Goal: Task Accomplishment & Management: Manage account settings

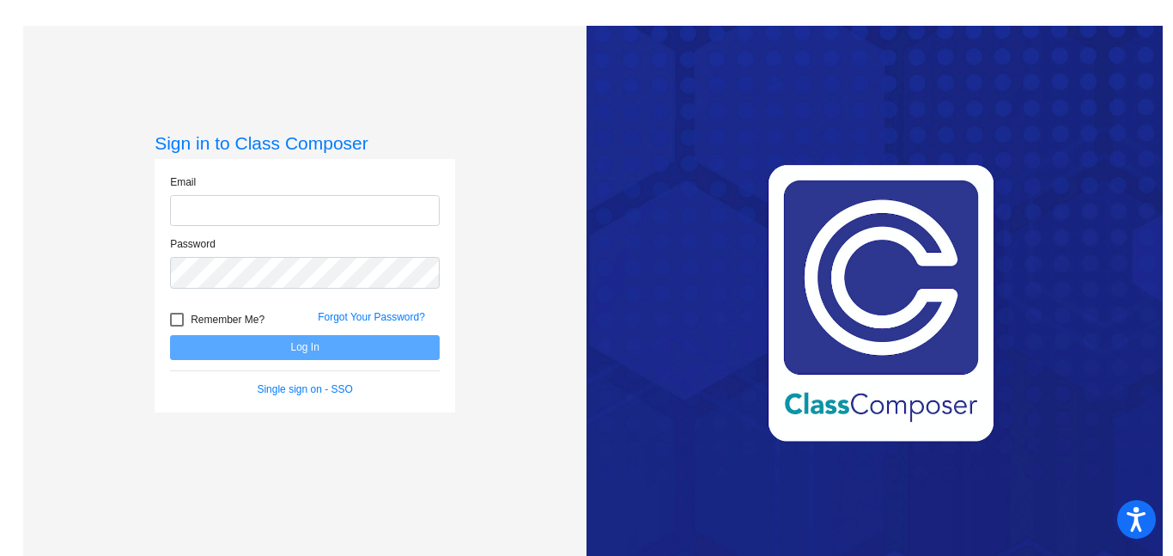
click at [878, 537] on div "Love Class Composer? Share it with a friend! If you're happy with Class Compose…" at bounding box center [874, 304] width 576 height 556
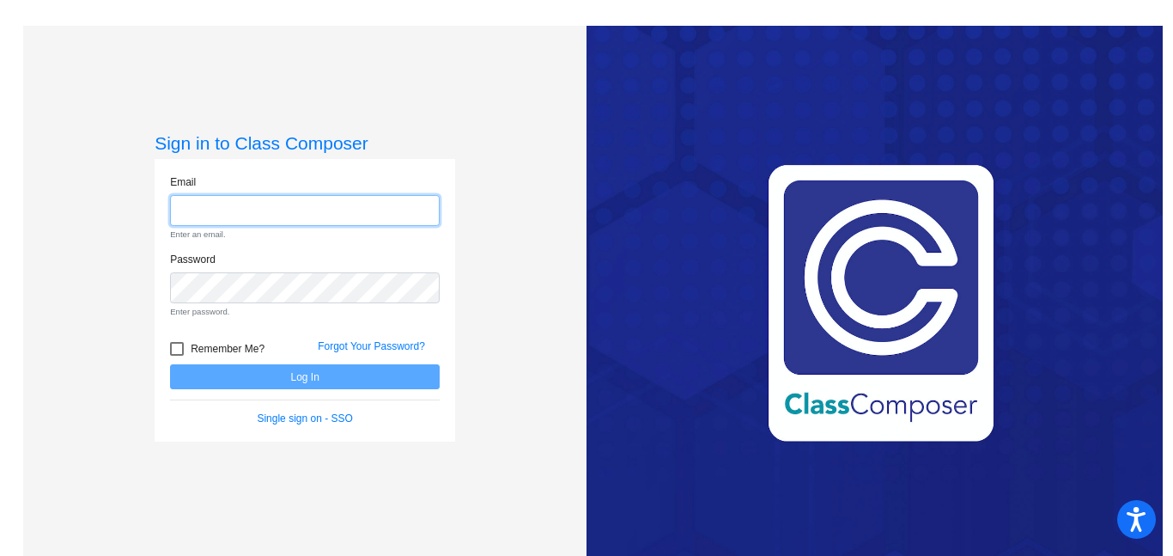
click at [248, 219] on input "email" at bounding box center [305, 211] width 270 height 32
type input "[EMAIL_ADDRESS][DOMAIN_NAME]"
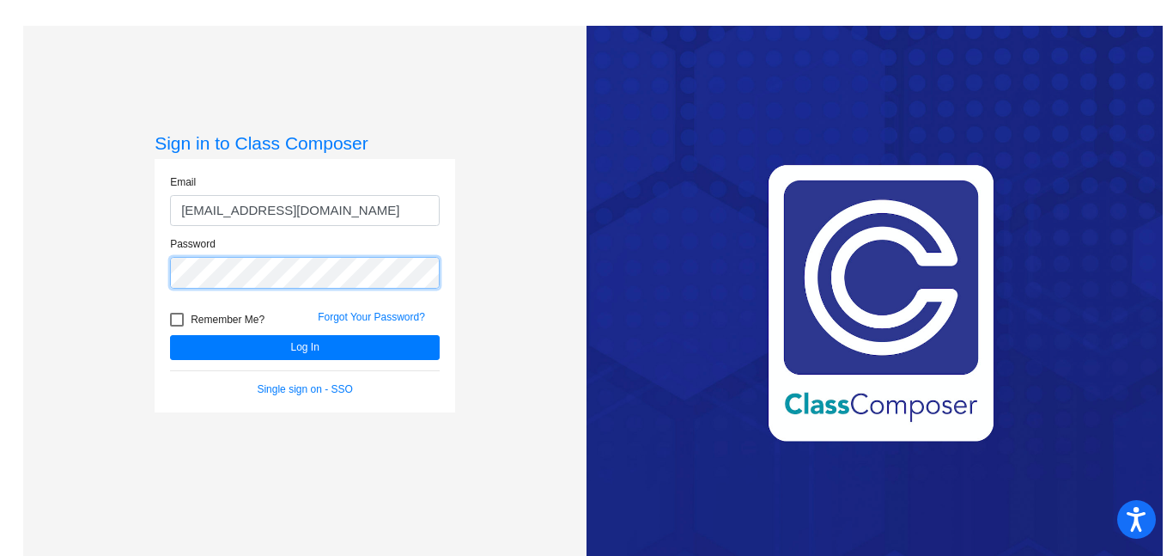
click at [170, 335] on button "Log In" at bounding box center [305, 347] width 270 height 25
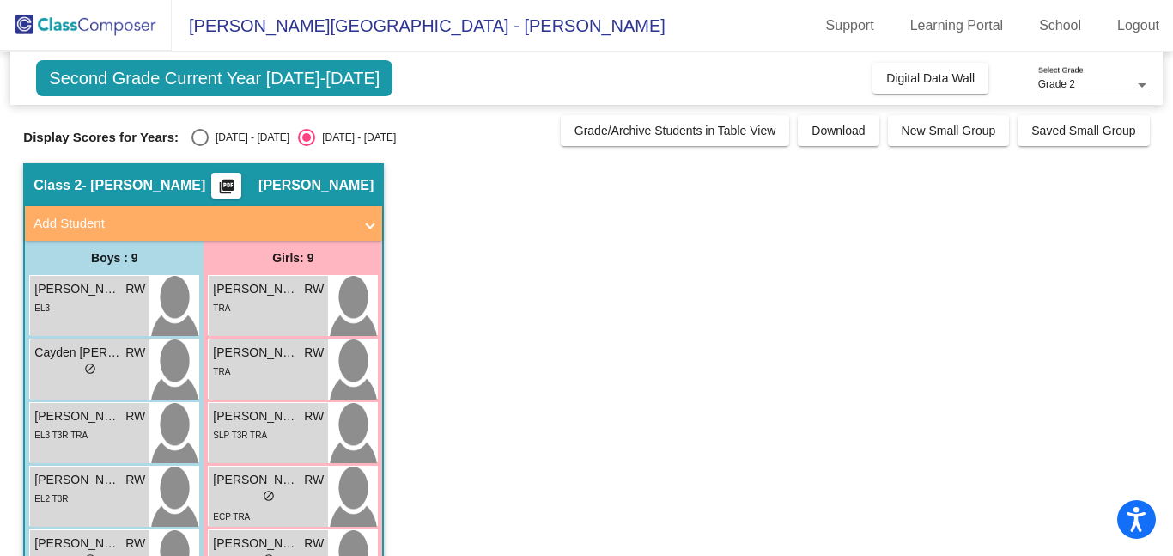
click at [191, 138] on div "Select an option" at bounding box center [199, 137] width 17 height 17
click at [199, 146] on input "[DATE] - [DATE]" at bounding box center [199, 146] width 1 height 1
radio input "true"
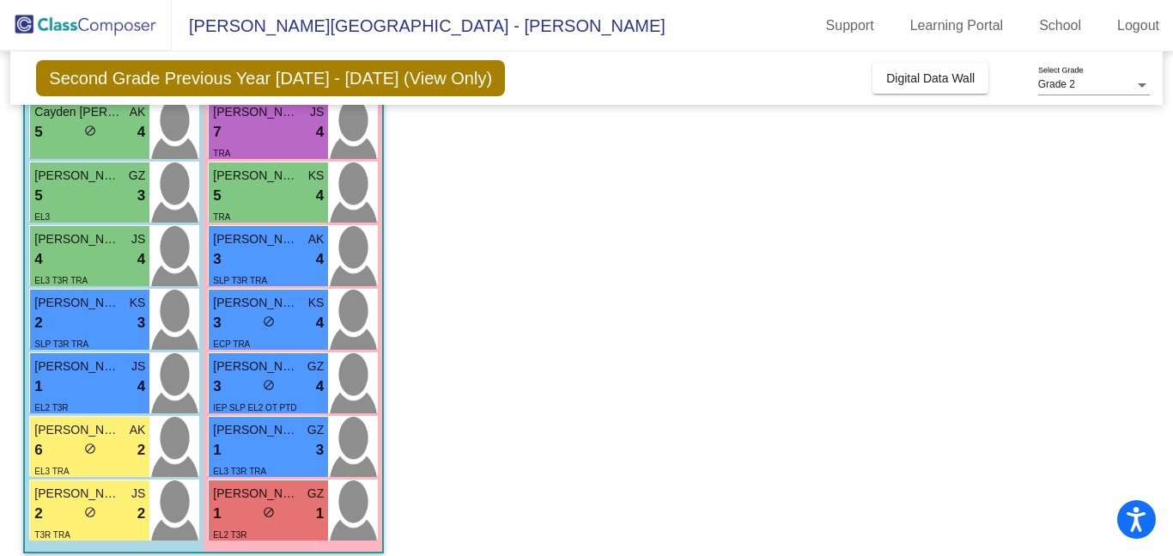
scroll to position [319, 0]
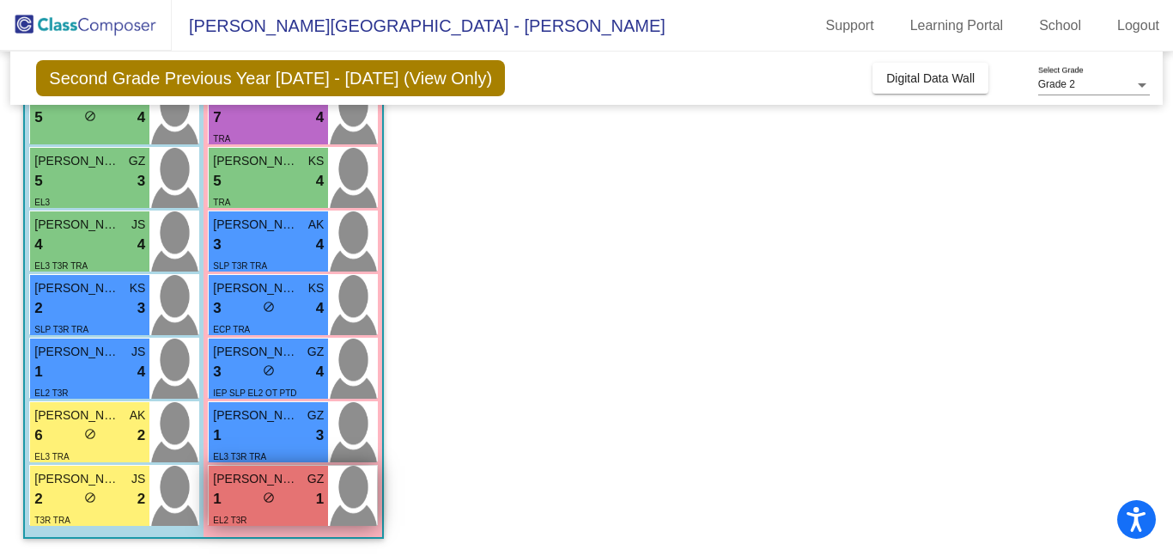
click at [311, 497] on div "1 lock do_not_disturb_alt 1" at bounding box center [268, 499] width 111 height 22
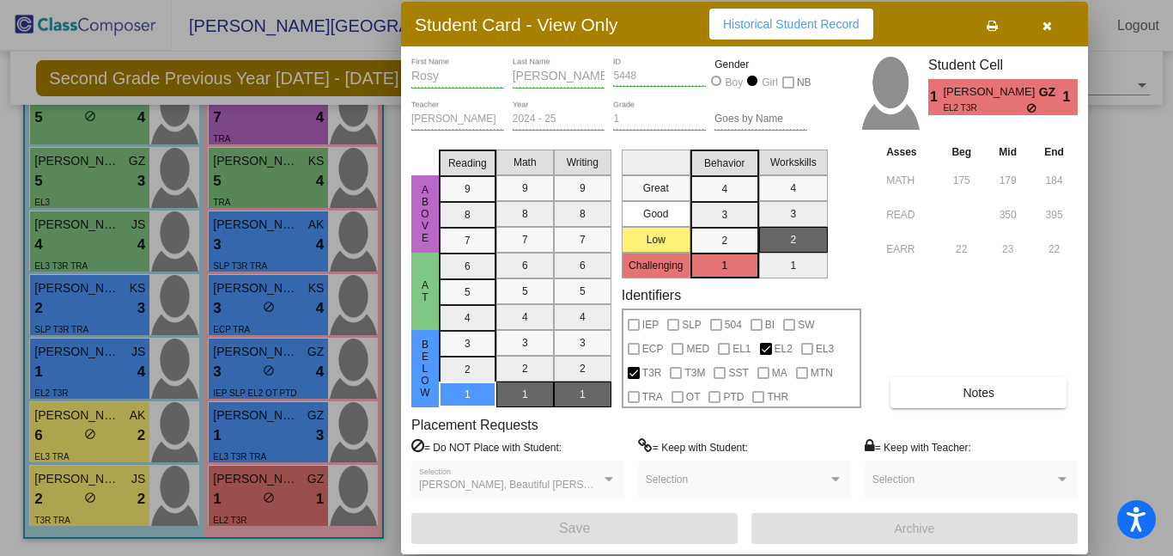
click at [989, 397] on span "Notes" at bounding box center [979, 393] width 32 height 14
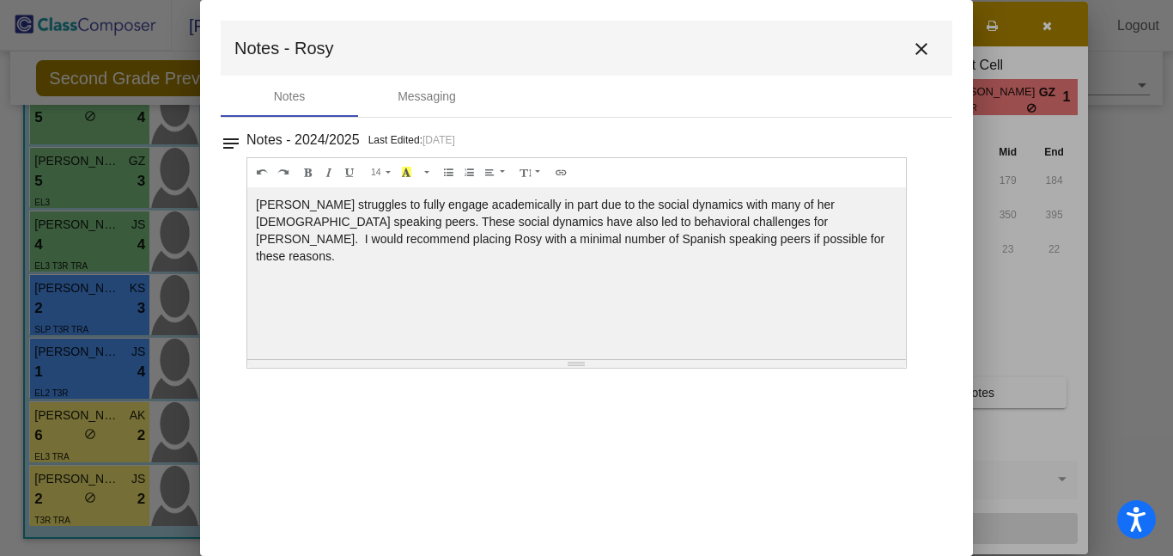
click at [921, 52] on mat-icon "close" at bounding box center [921, 49] width 21 height 21
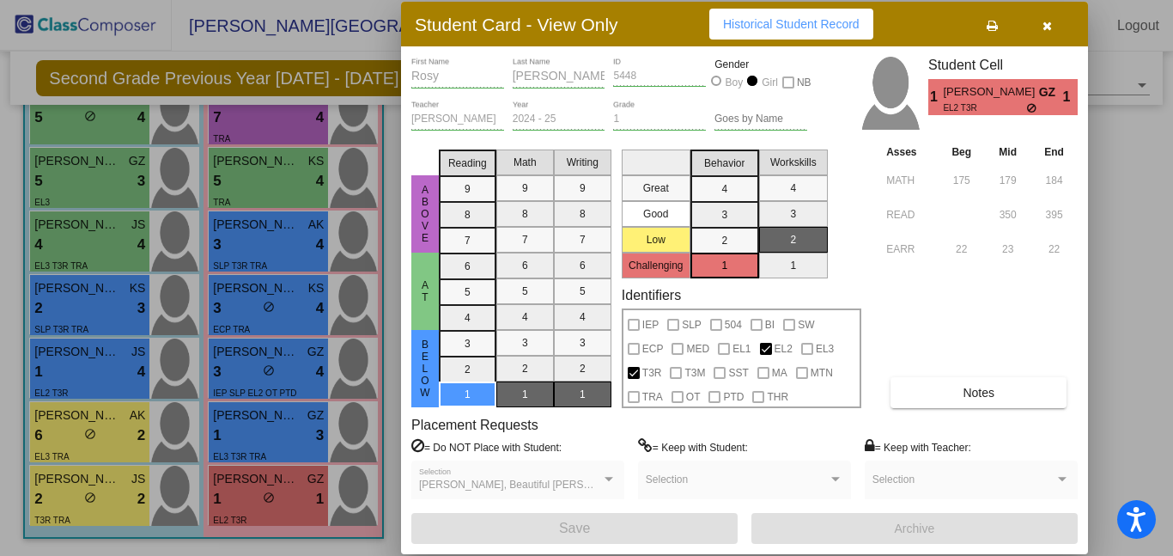
click at [90, 379] on div at bounding box center [586, 278] width 1173 height 556
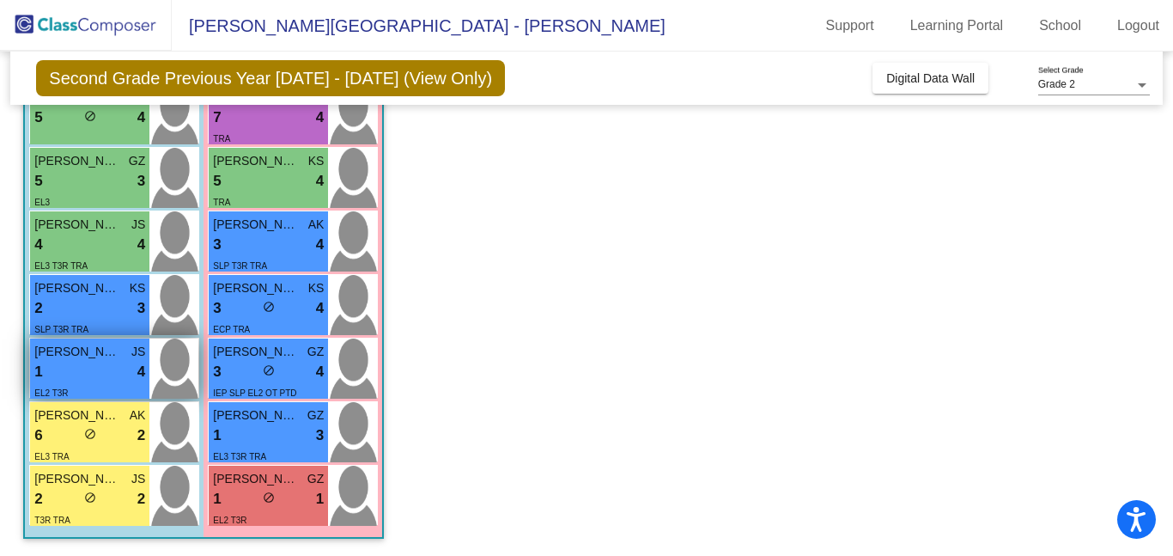
click at [77, 372] on div "1 lock do_not_disturb_alt 4" at bounding box center [89, 372] width 111 height 22
click at [61, 373] on div "1 lock do_not_disturb_alt 4" at bounding box center [89, 372] width 111 height 22
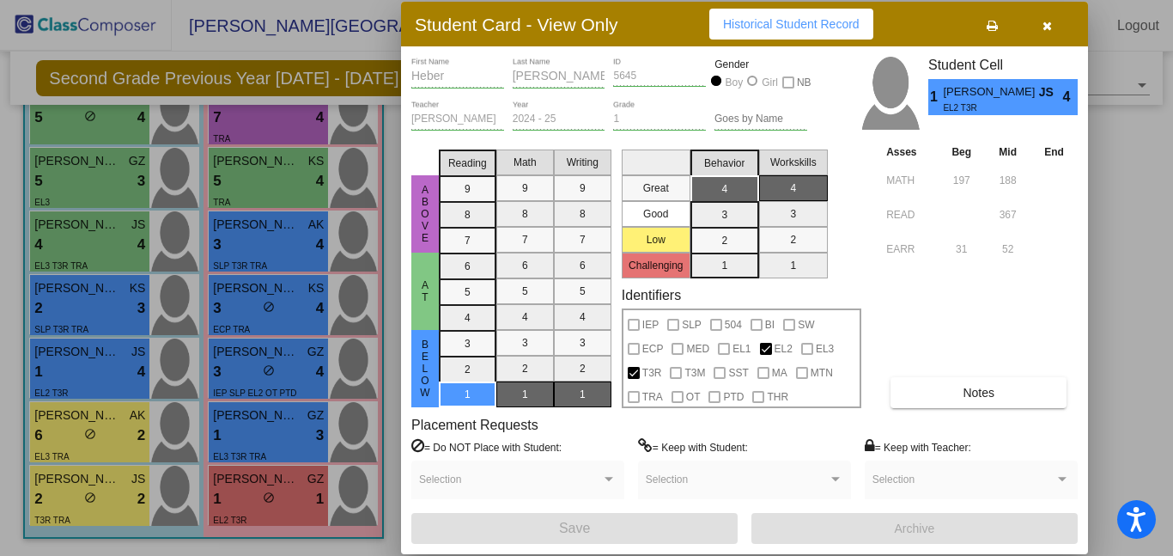
click at [922, 400] on button "Notes" at bounding box center [978, 392] width 176 height 31
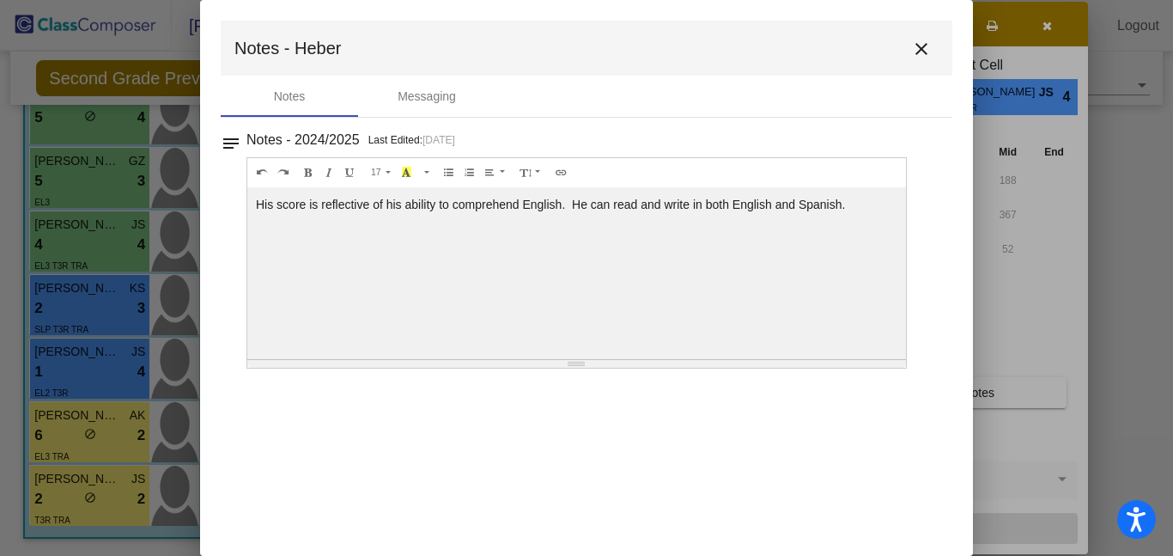
click at [928, 52] on mat-icon "close" at bounding box center [921, 49] width 21 height 21
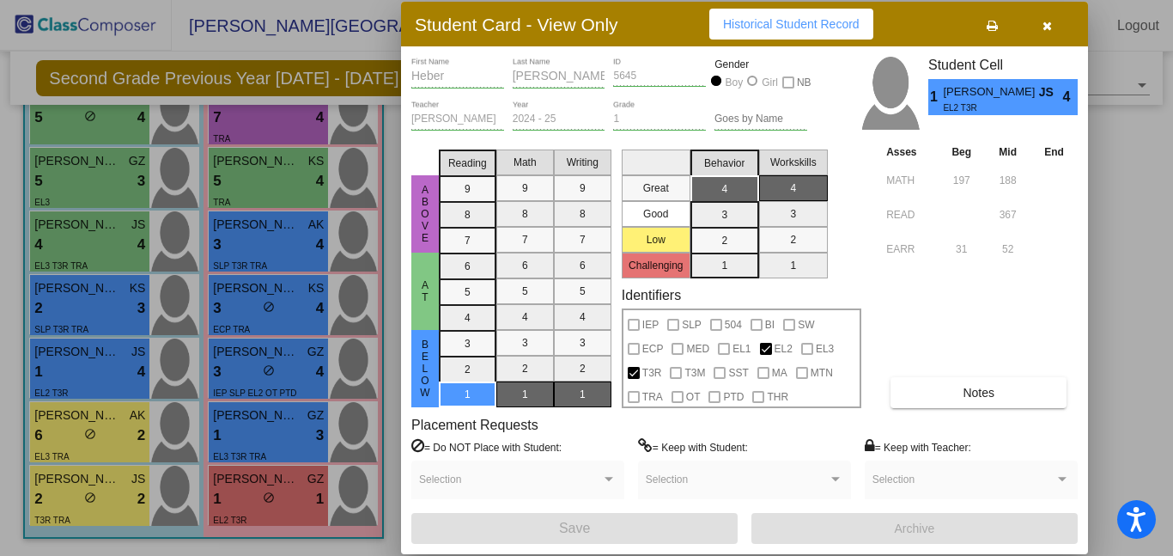
click at [101, 437] on div at bounding box center [586, 278] width 1173 height 556
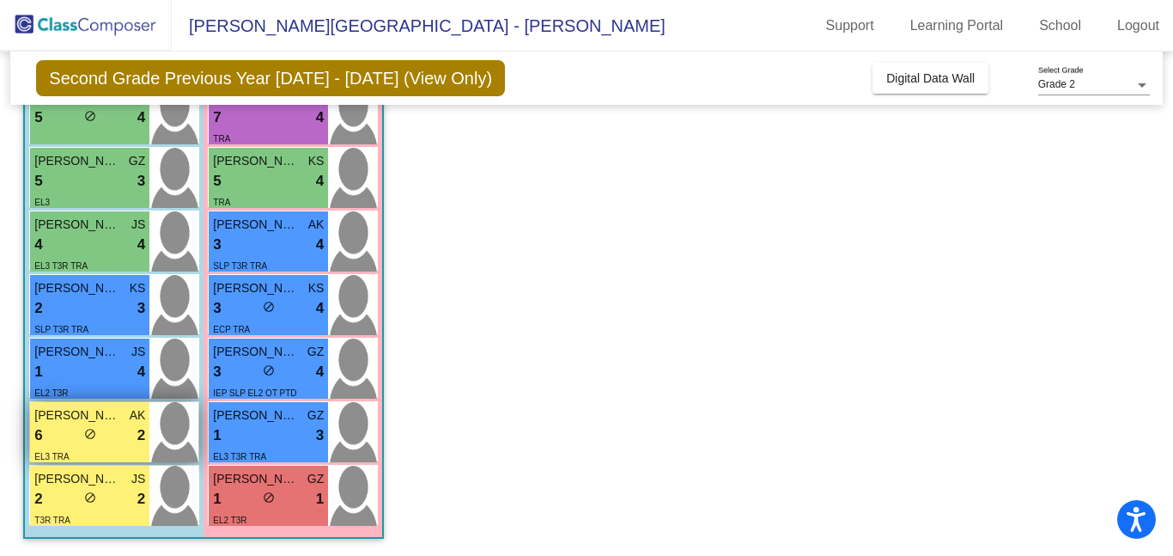
click at [88, 420] on span "[PERSON_NAME]" at bounding box center [77, 415] width 86 height 18
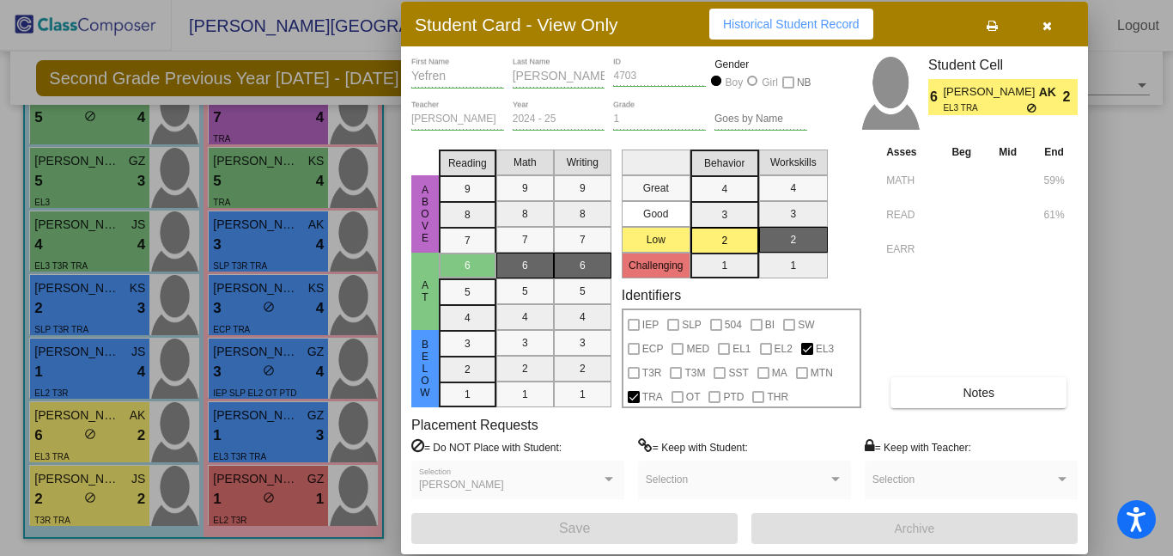
click at [998, 384] on button "Notes" at bounding box center [978, 392] width 176 height 31
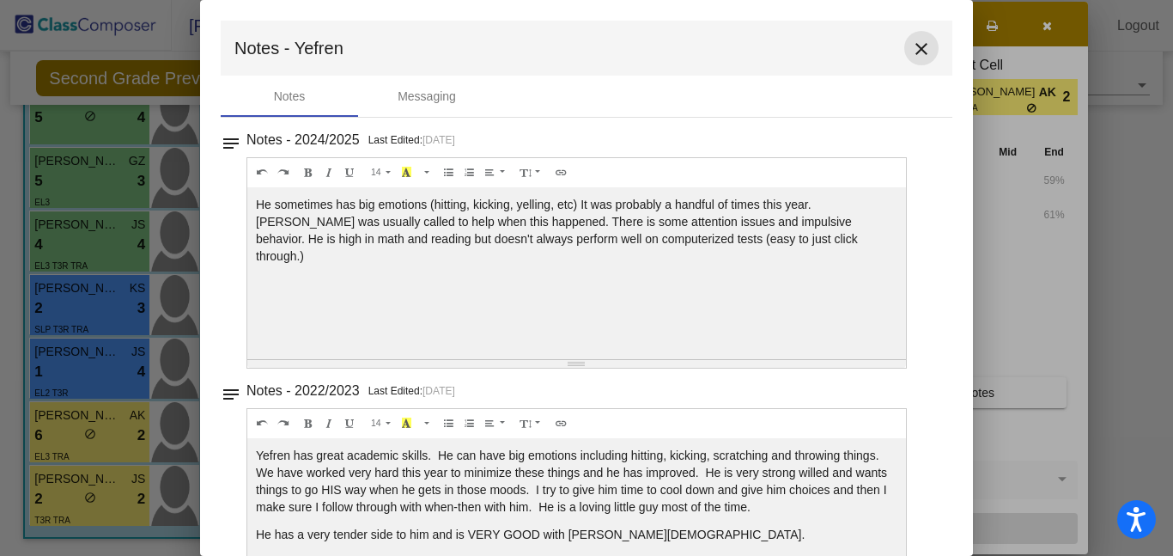
click at [917, 51] on mat-icon "close" at bounding box center [921, 49] width 21 height 21
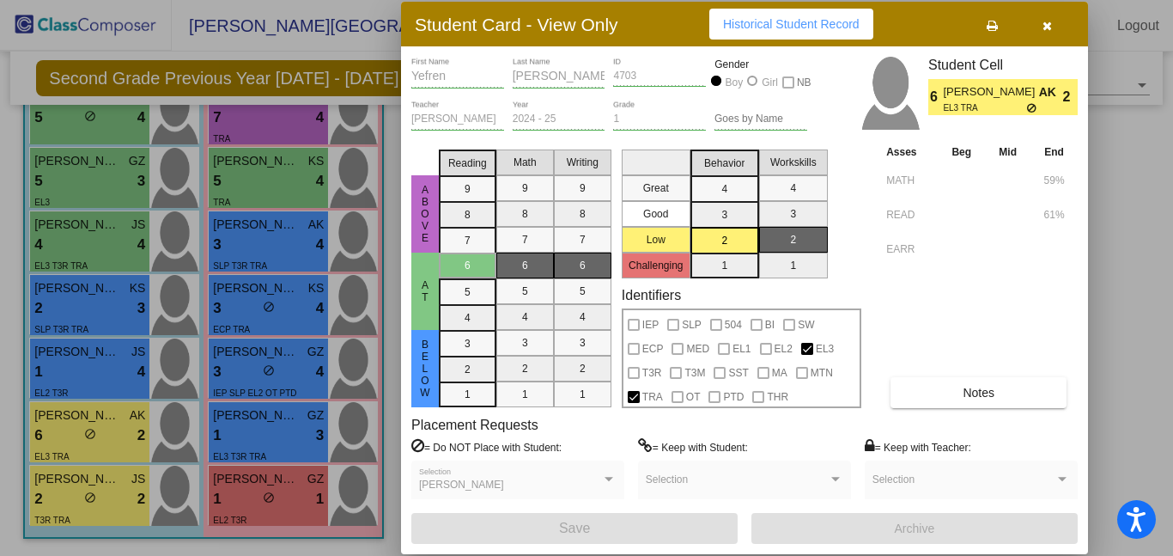
click at [70, 489] on div at bounding box center [586, 278] width 1173 height 556
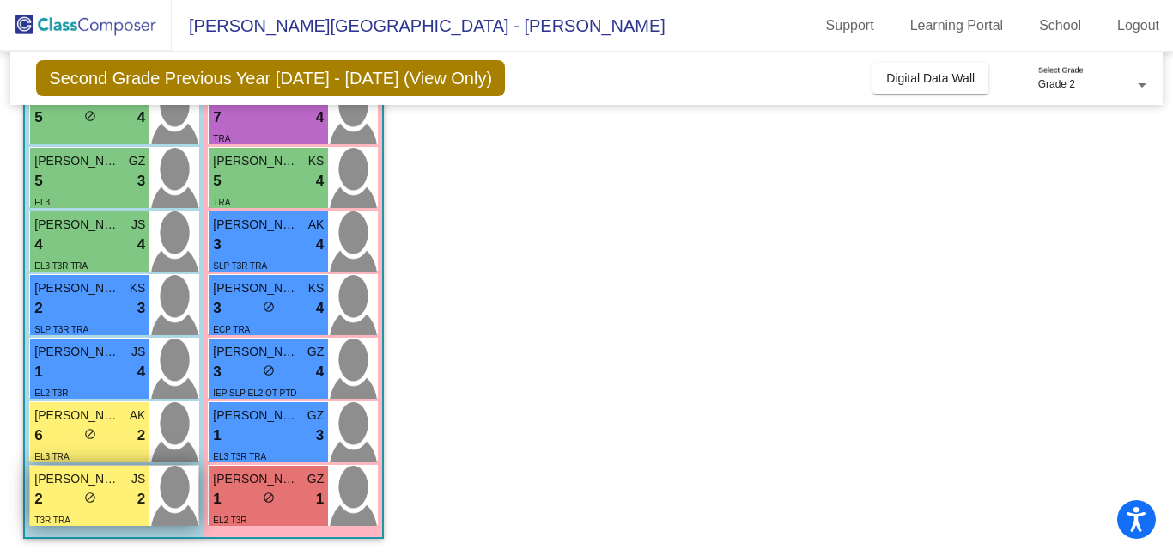
click at [98, 495] on div "2 lock do_not_disturb_alt 2" at bounding box center [89, 499] width 111 height 22
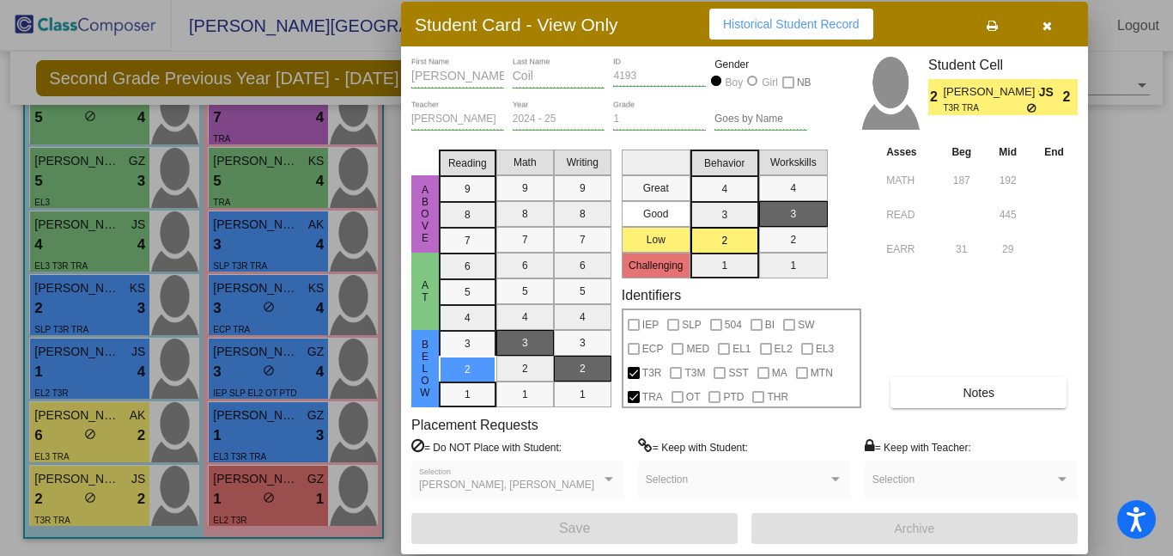
click at [932, 390] on button "Notes" at bounding box center [978, 392] width 176 height 31
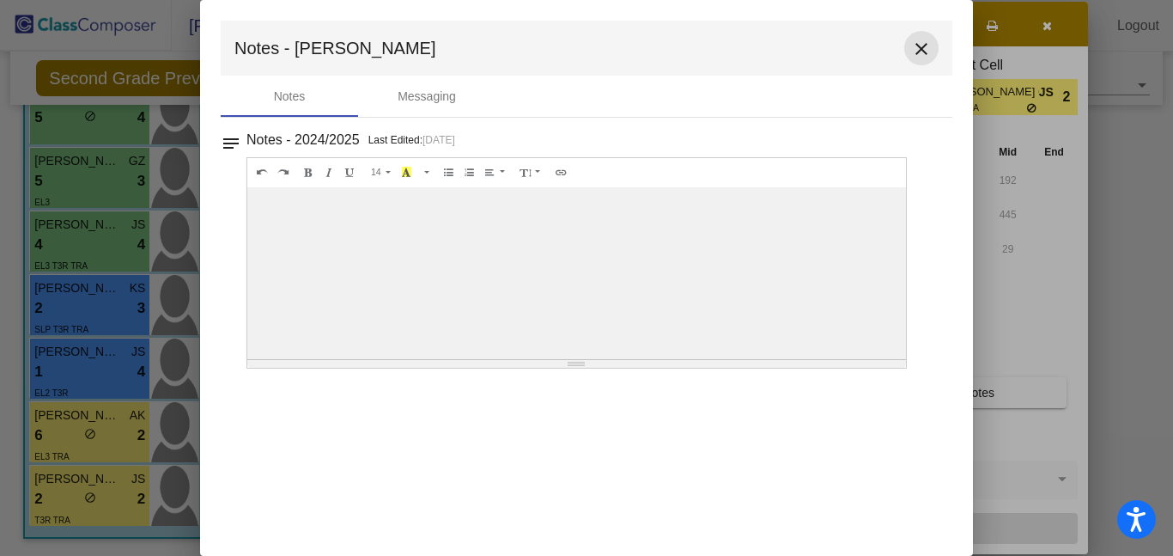
click at [925, 49] on mat-icon "close" at bounding box center [921, 49] width 21 height 21
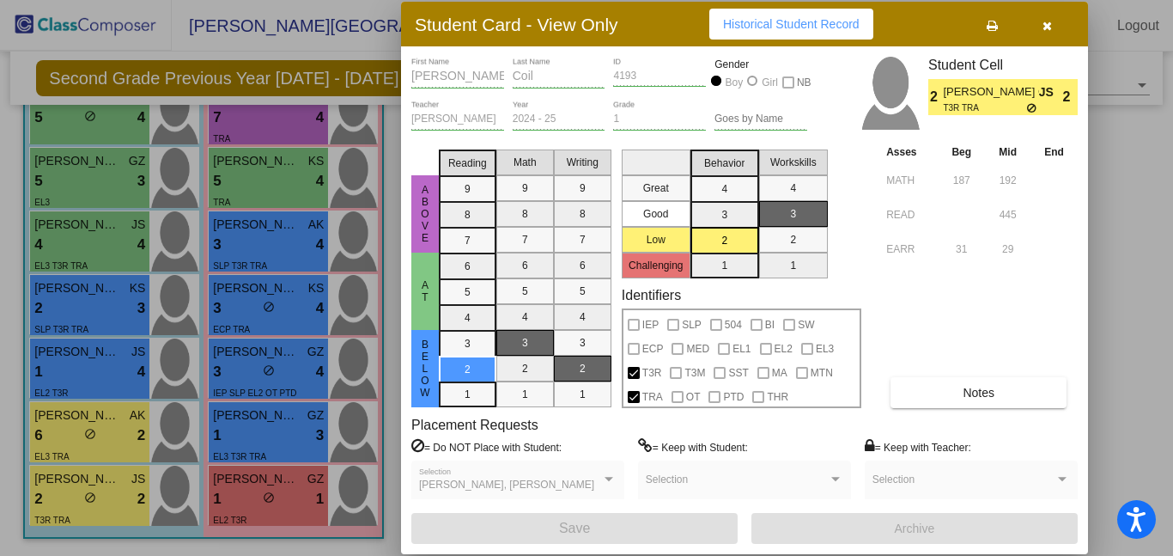
drag, startPoint x: 1172, startPoint y: 337, endPoint x: 1167, endPoint y: 248, distance: 89.5
click at [1167, 248] on div at bounding box center [586, 278] width 1173 height 556
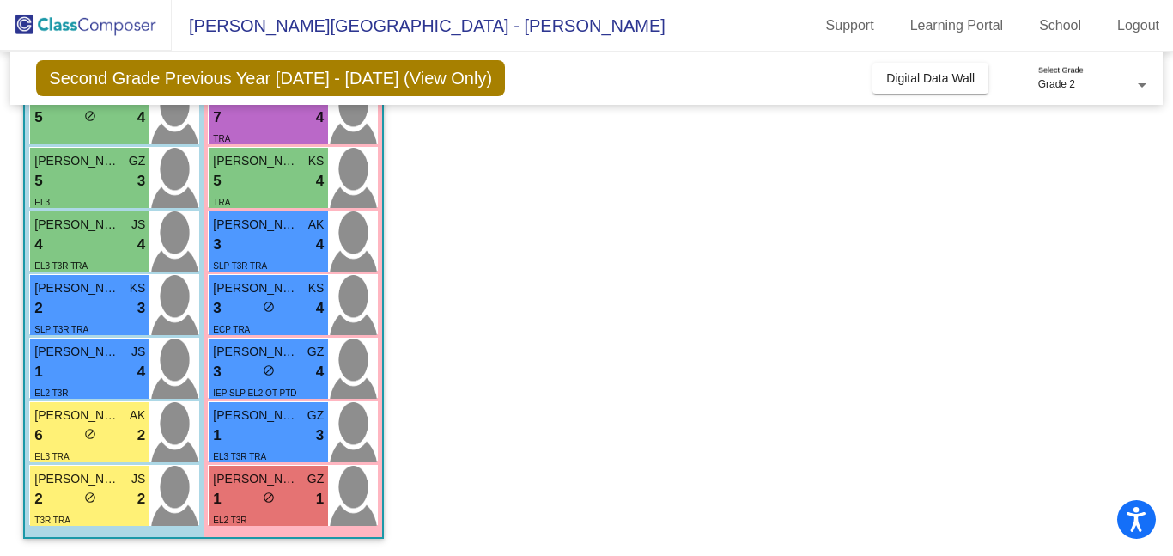
scroll to position [142, 0]
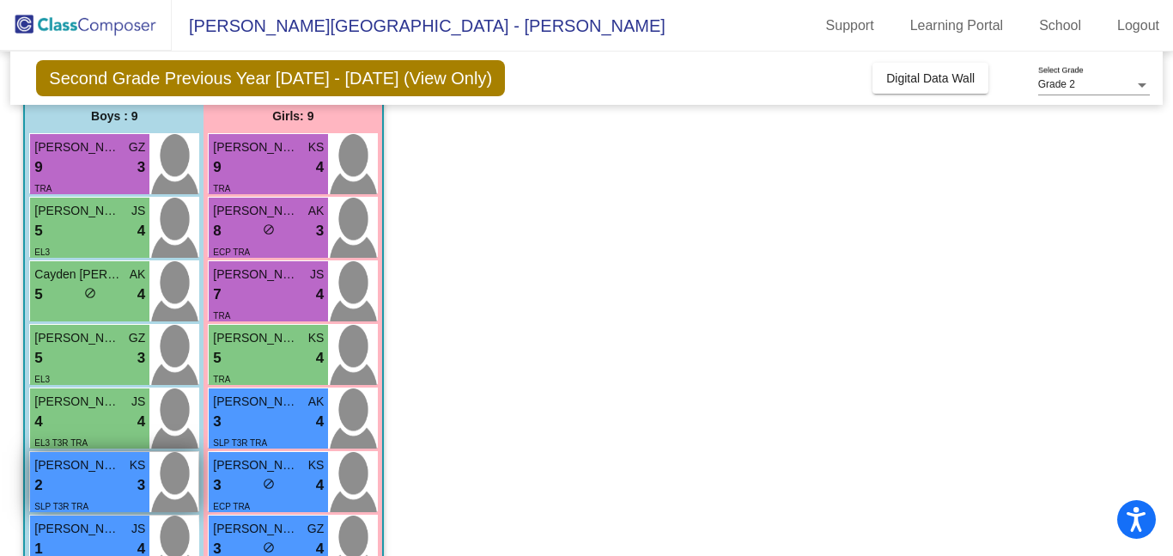
click at [62, 486] on div "2 lock do_not_disturb_alt 3" at bounding box center [89, 485] width 111 height 22
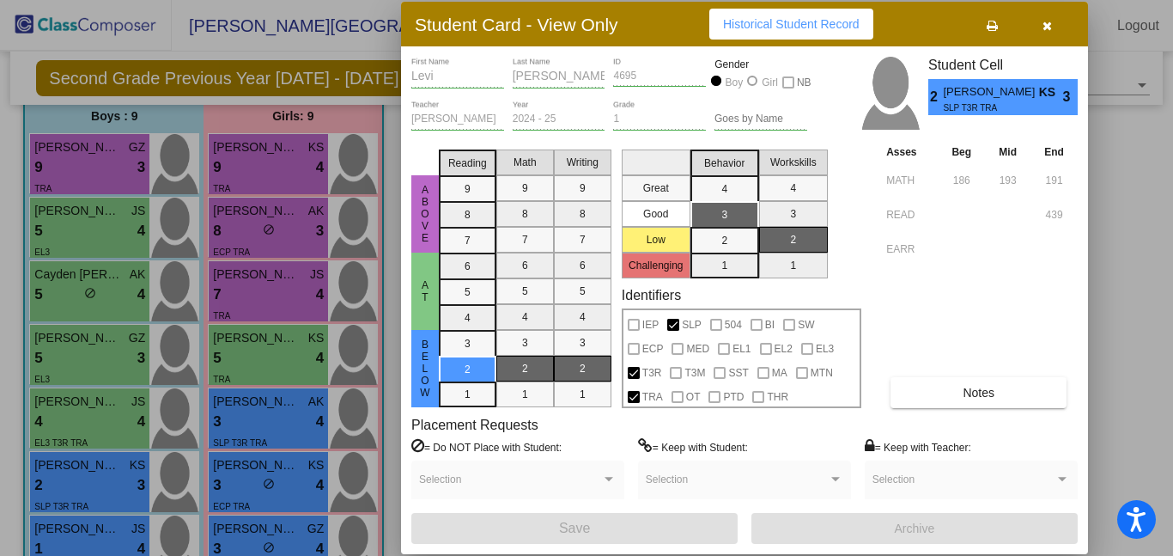
click at [975, 392] on span "Notes" at bounding box center [979, 393] width 32 height 14
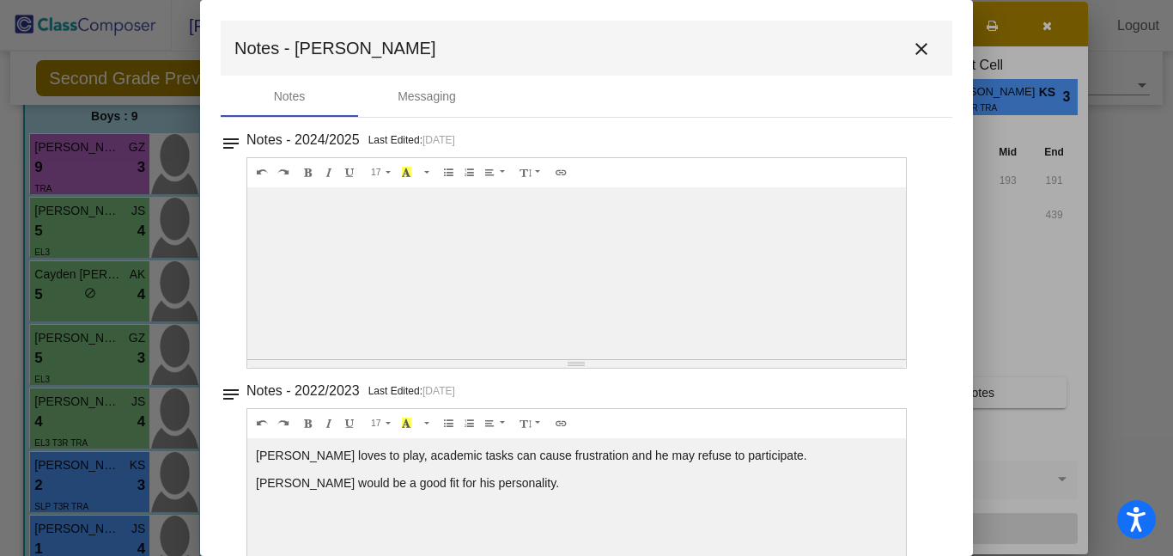
click at [913, 44] on mat-icon "close" at bounding box center [921, 49] width 21 height 21
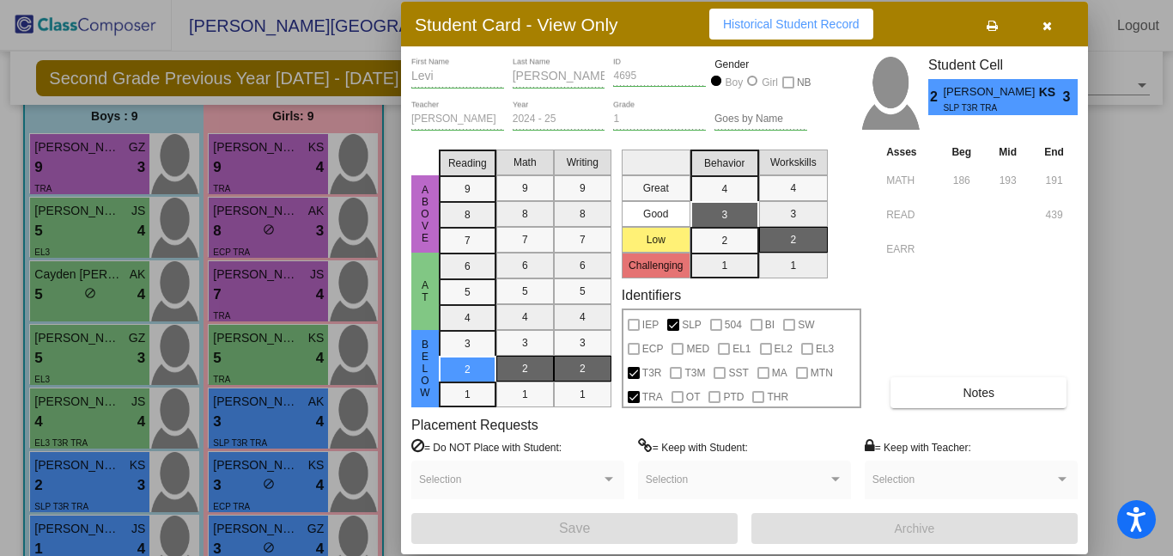
drag, startPoint x: 386, startPoint y: 315, endPoint x: 387, endPoint y: 447, distance: 132.2
click at [387, 447] on div at bounding box center [586, 278] width 1173 height 556
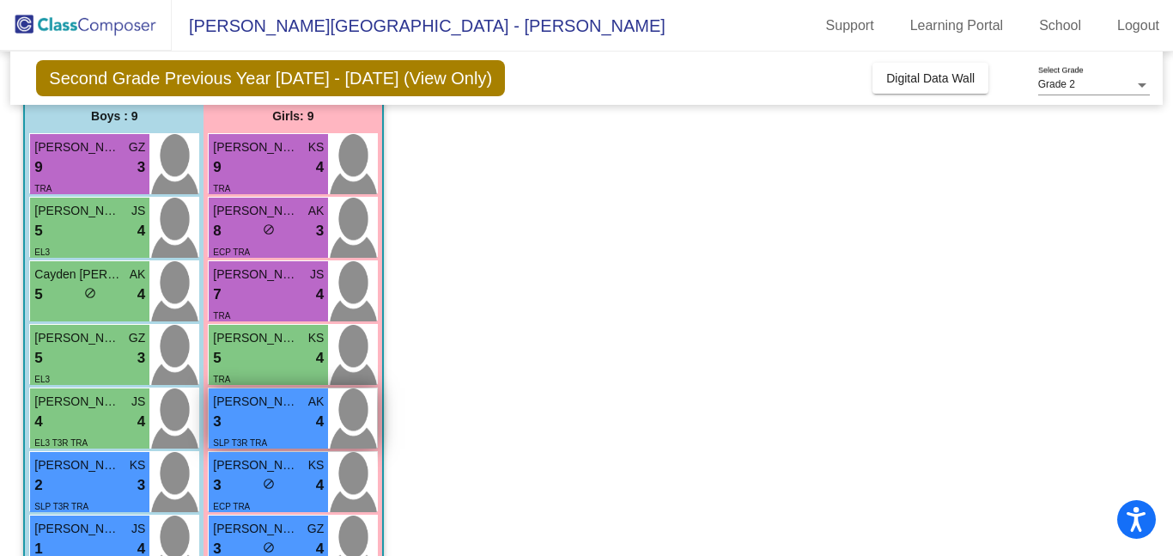
click at [356, 388] on img at bounding box center [352, 418] width 49 height 60
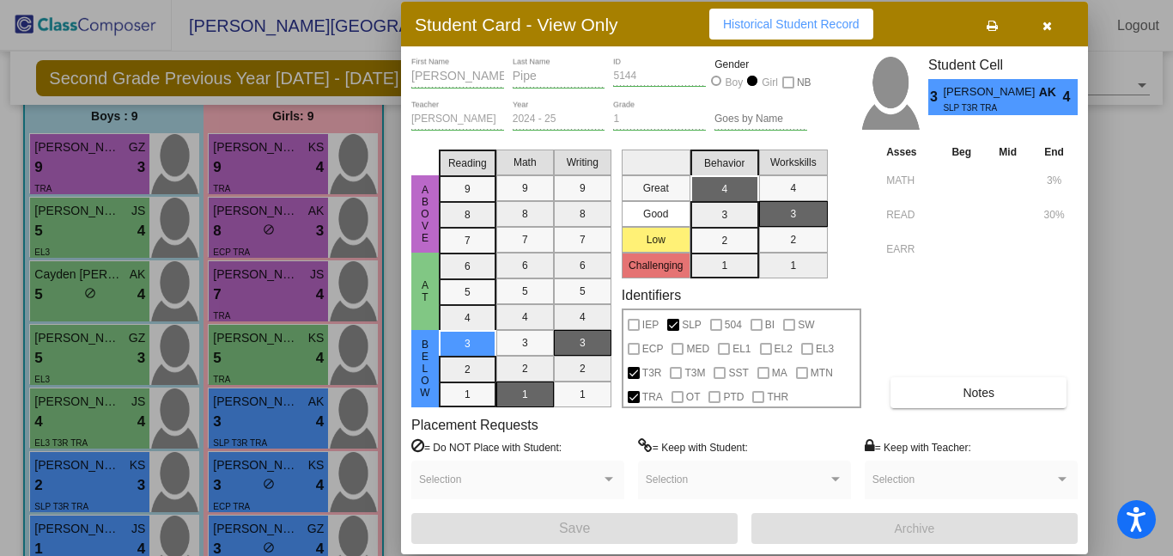
click at [1049, 30] on icon "button" at bounding box center [1046, 26] width 9 height 12
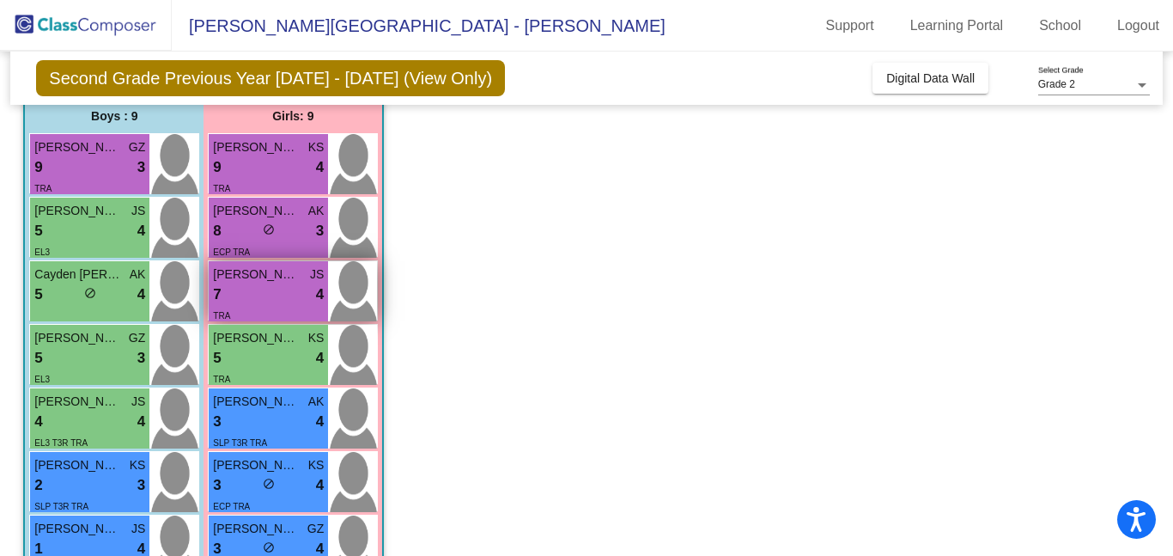
click at [216, 291] on span "7" at bounding box center [217, 294] width 8 height 22
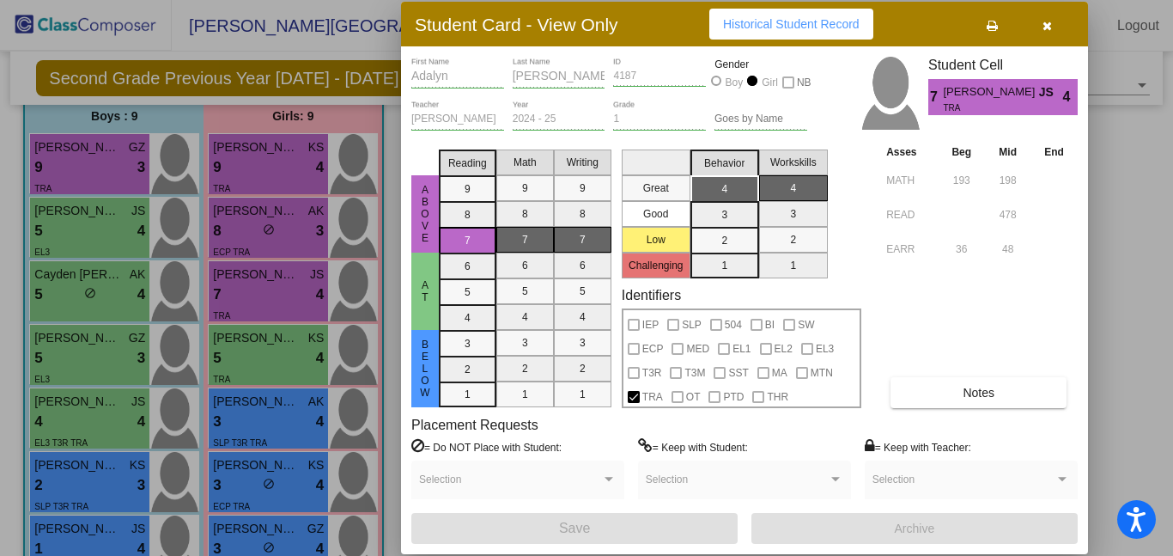
drag, startPoint x: 1167, startPoint y: 161, endPoint x: 1172, endPoint y: 257, distance: 95.5
click at [1172, 257] on div at bounding box center [586, 278] width 1173 height 556
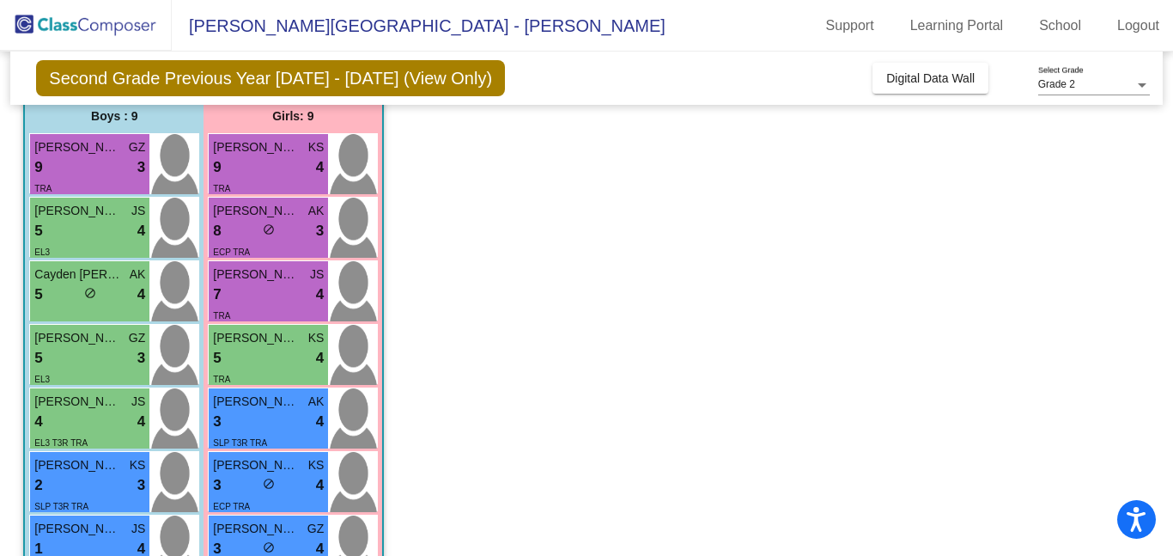
scroll to position [319, 0]
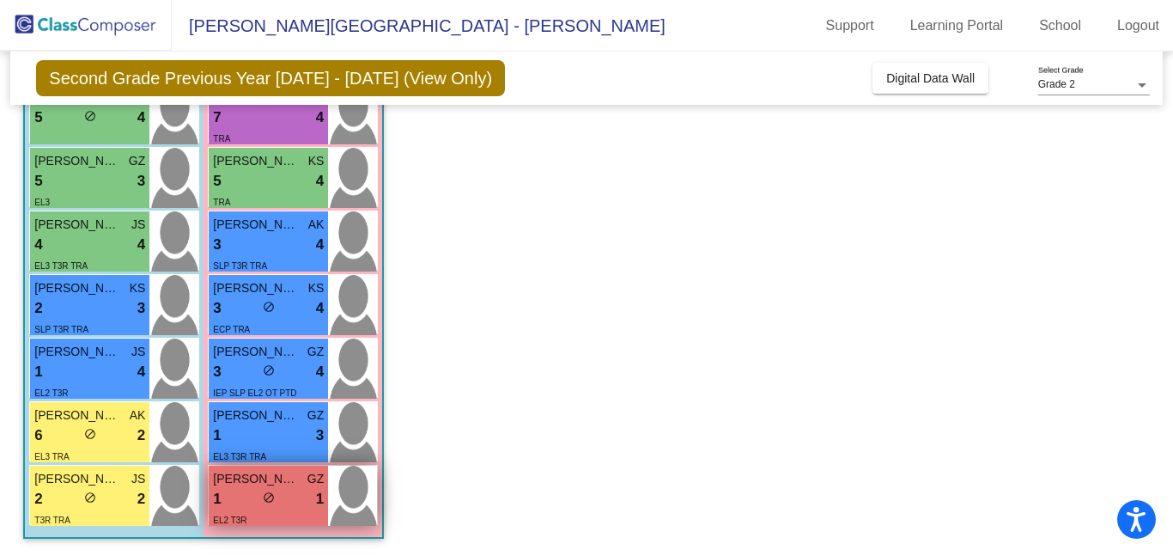
click at [239, 513] on div "EL2 T3R" at bounding box center [229, 519] width 33 height 18
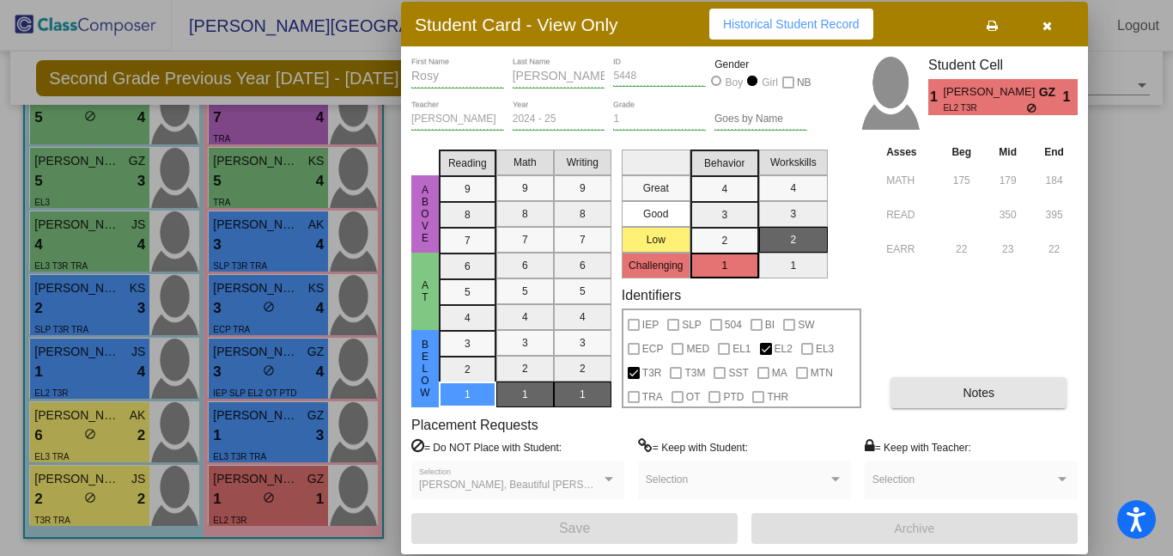
click at [1001, 393] on button "Notes" at bounding box center [978, 392] width 176 height 31
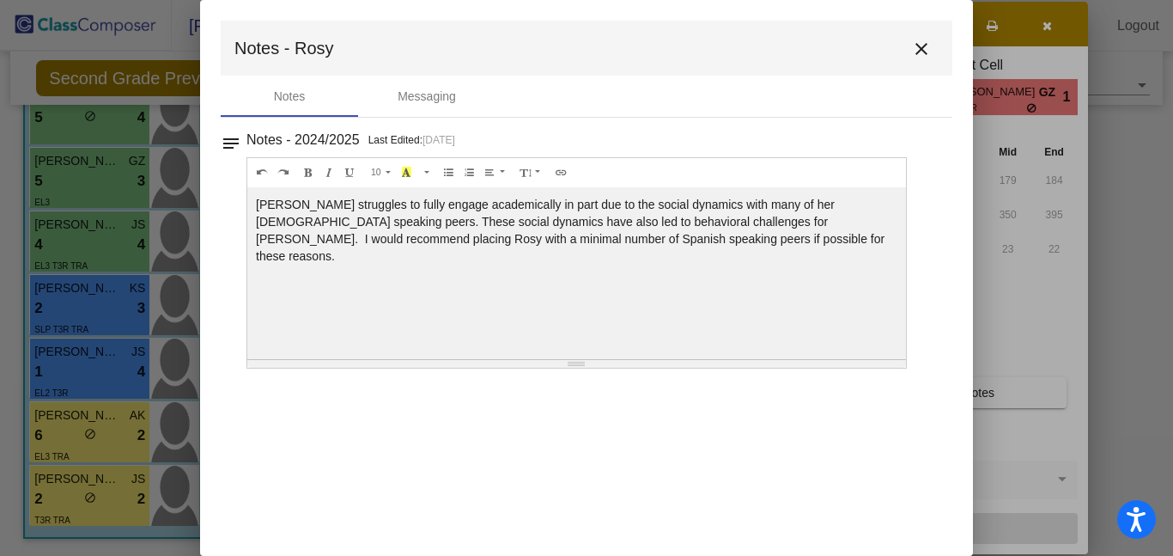
click at [926, 52] on mat-icon "close" at bounding box center [921, 49] width 21 height 21
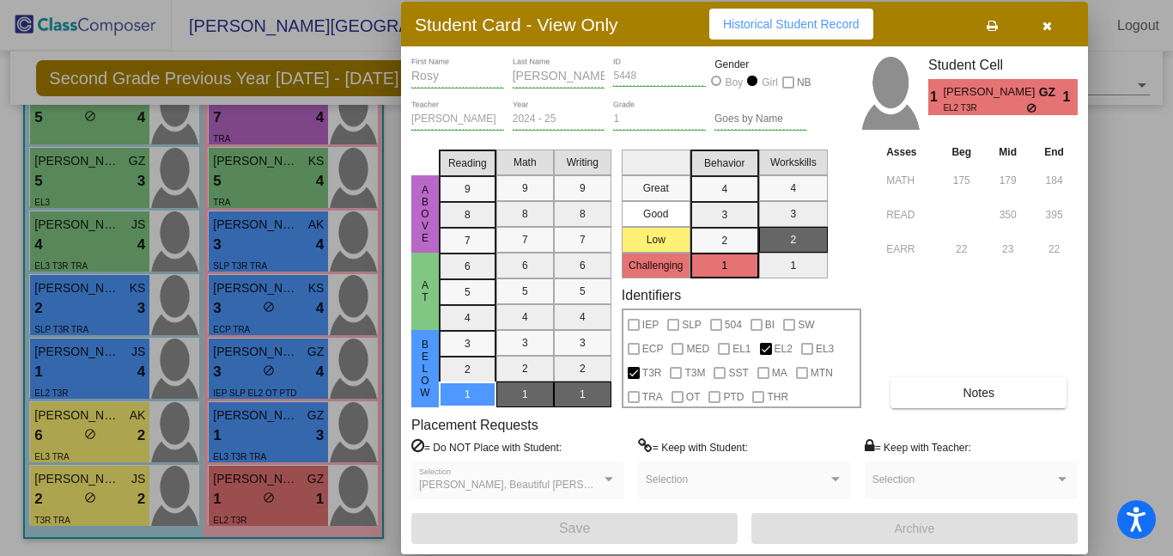
click at [75, 416] on div at bounding box center [586, 278] width 1173 height 556
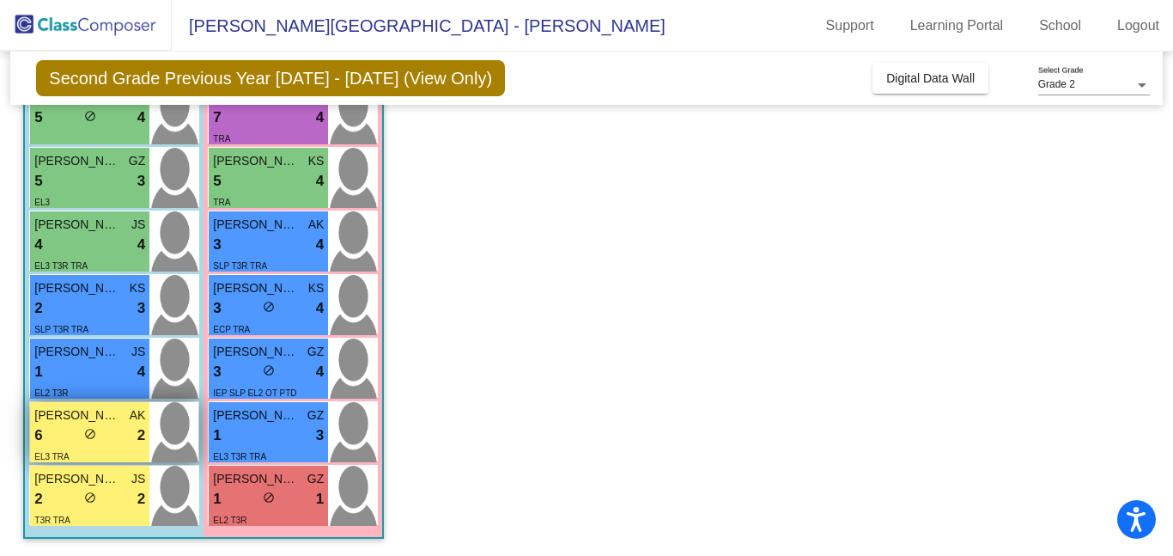
click at [92, 433] on span "do_not_disturb_alt" at bounding box center [90, 434] width 12 height 12
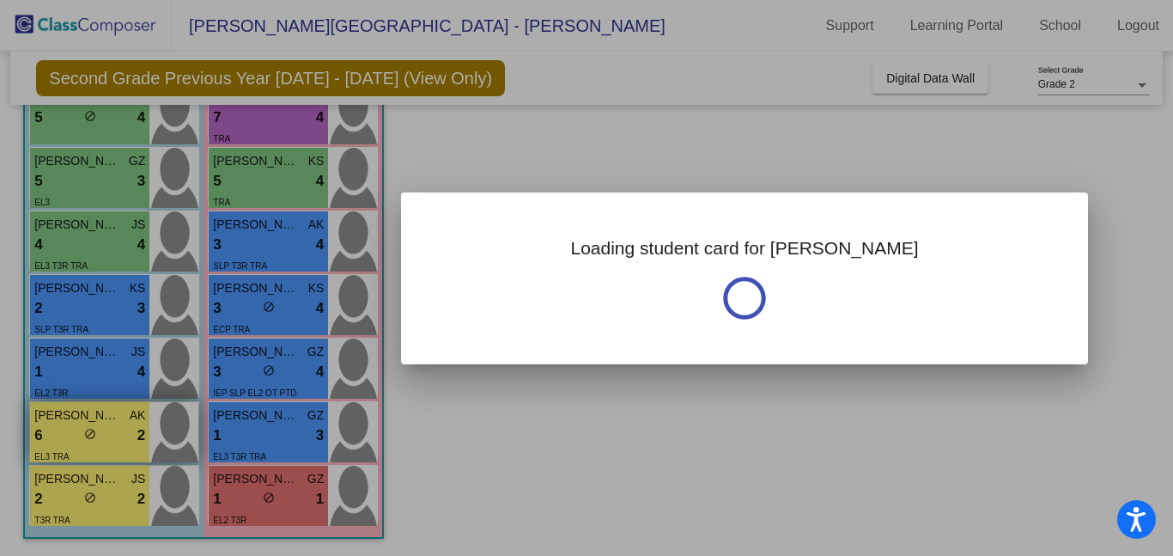
click at [92, 433] on div at bounding box center [586, 278] width 1173 height 556
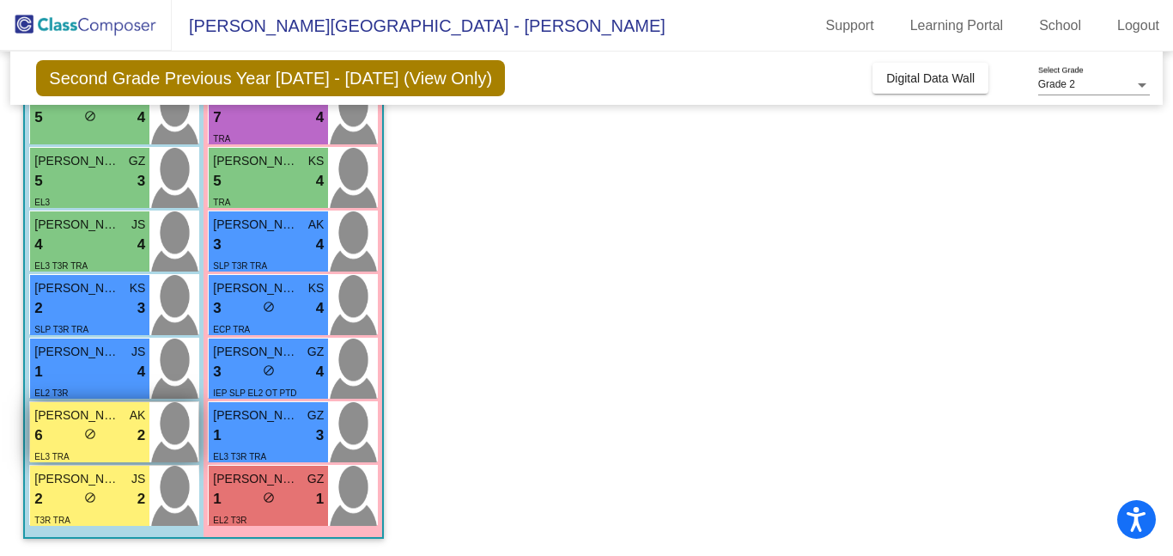
click at [116, 432] on div "6 lock do_not_disturb_alt 2" at bounding box center [89, 435] width 111 height 22
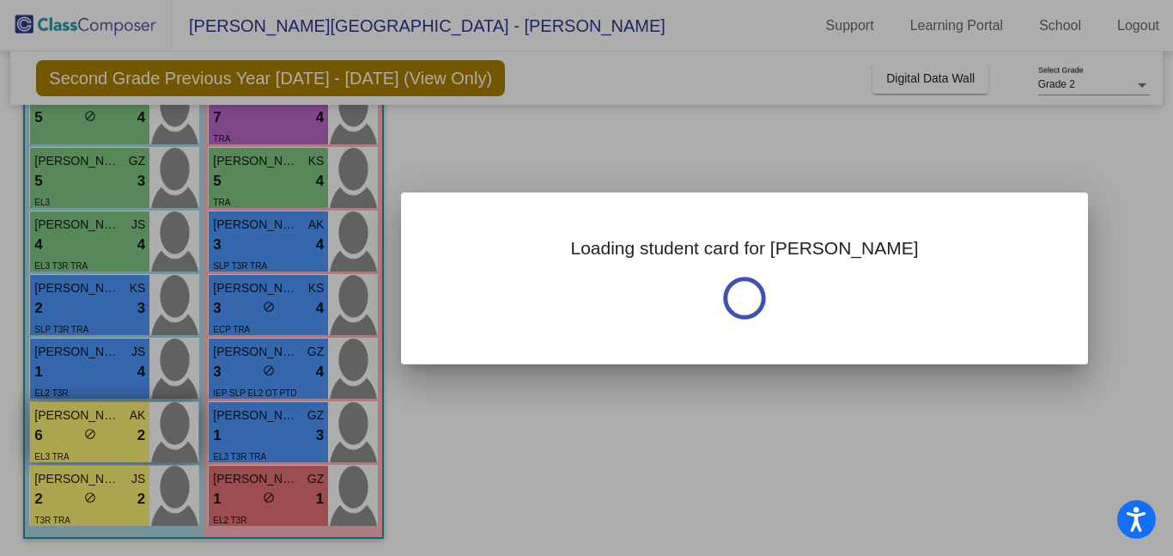
click at [116, 432] on div at bounding box center [586, 278] width 1173 height 556
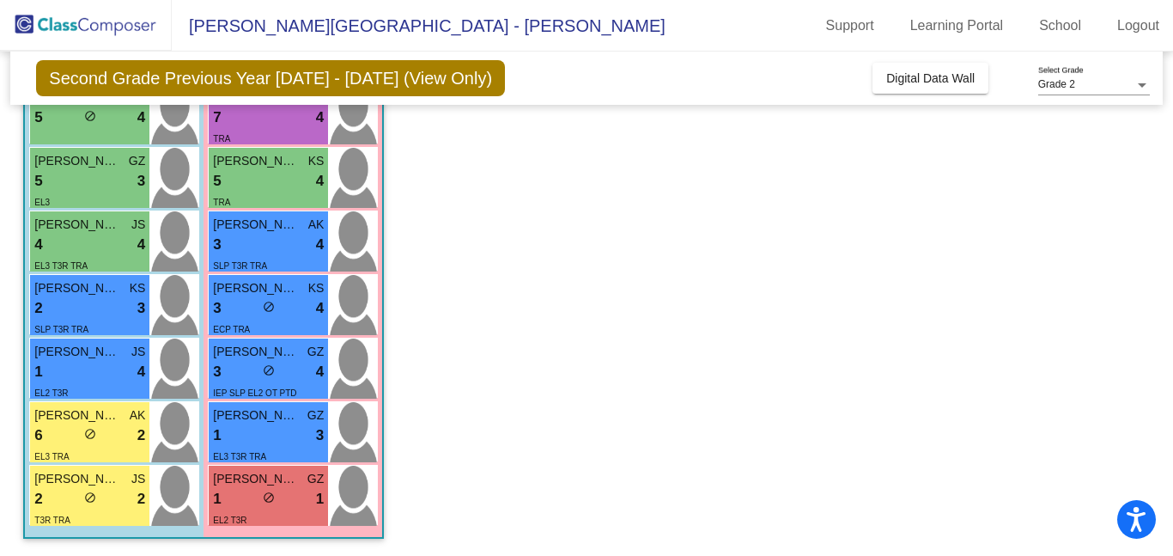
click at [587, 300] on app-classroom "Class 2 - [PERSON_NAME] picture_as_pdf [PERSON_NAME] Add Student First Name Las…" at bounding box center [586, 200] width 1126 height 711
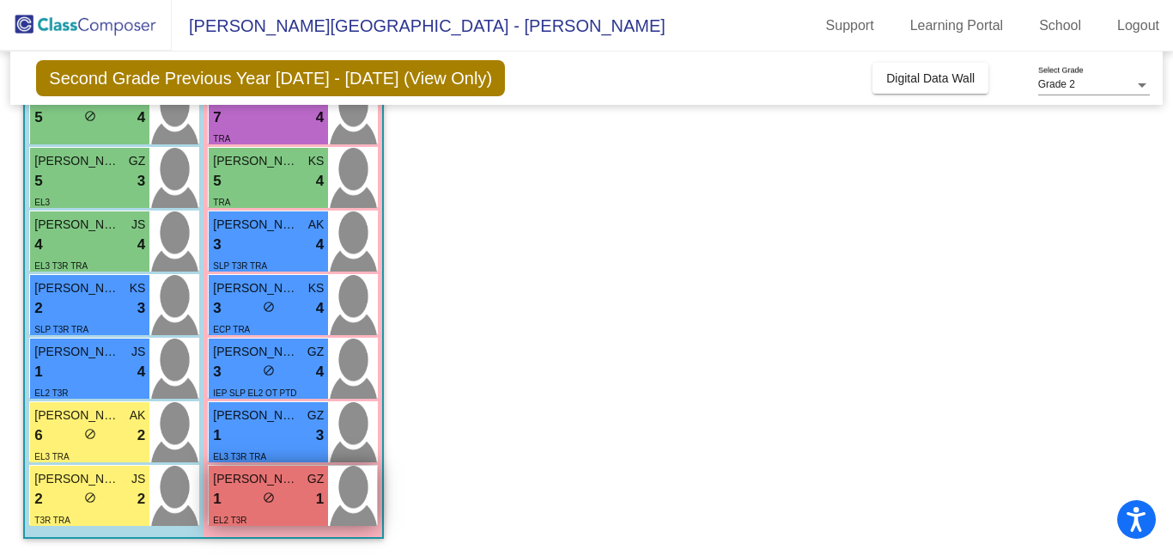
click at [252, 485] on span "[PERSON_NAME]" at bounding box center [256, 479] width 86 height 18
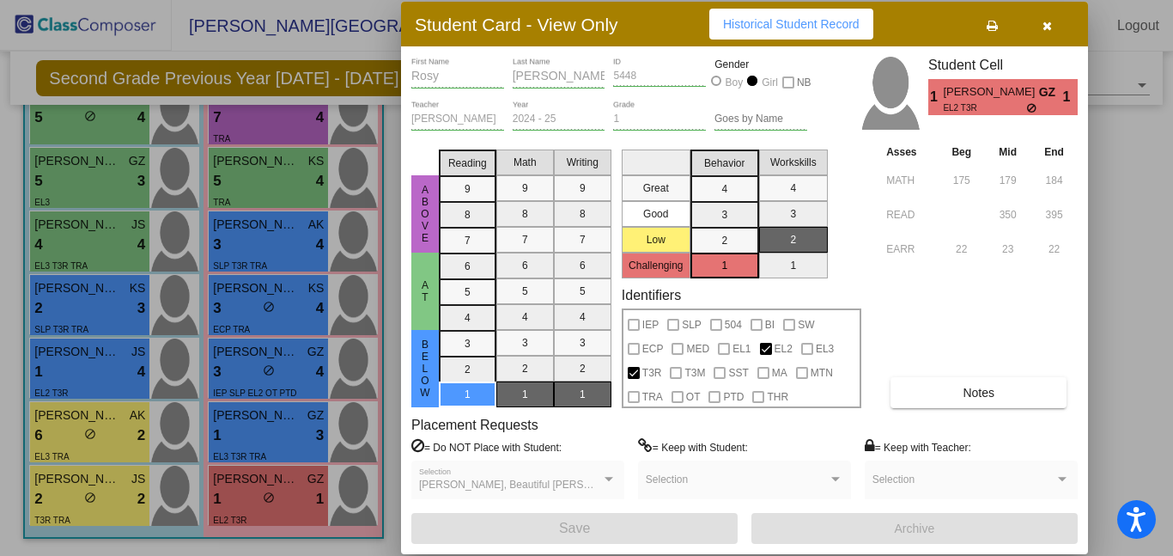
click at [127, 372] on div at bounding box center [586, 278] width 1173 height 556
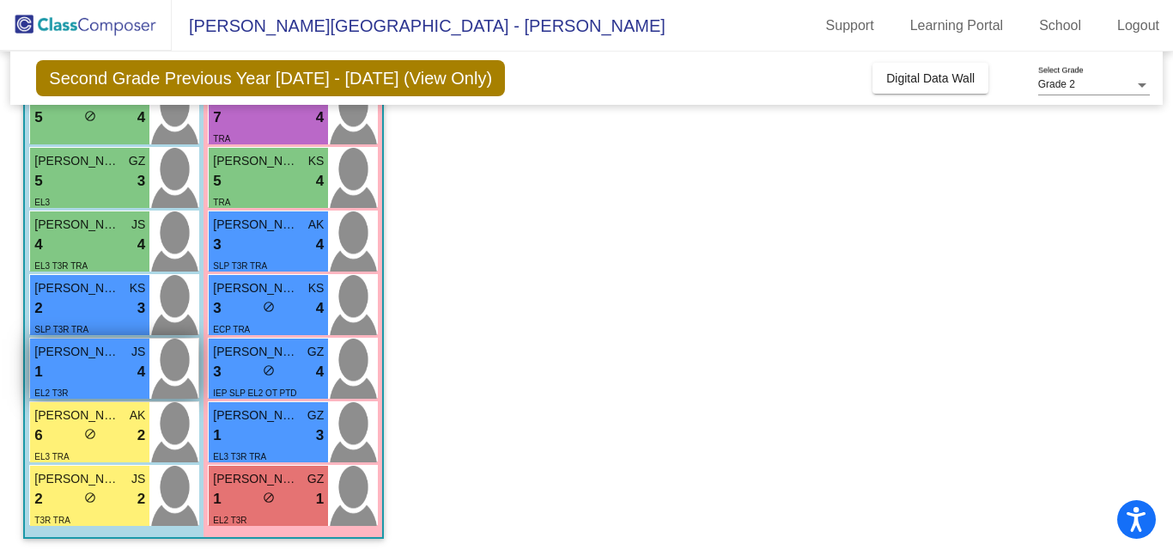
click at [124, 368] on div "1 lock do_not_disturb_alt 4" at bounding box center [89, 372] width 111 height 22
click at [68, 363] on div "1 lock do_not_disturb_alt 4" at bounding box center [89, 372] width 111 height 22
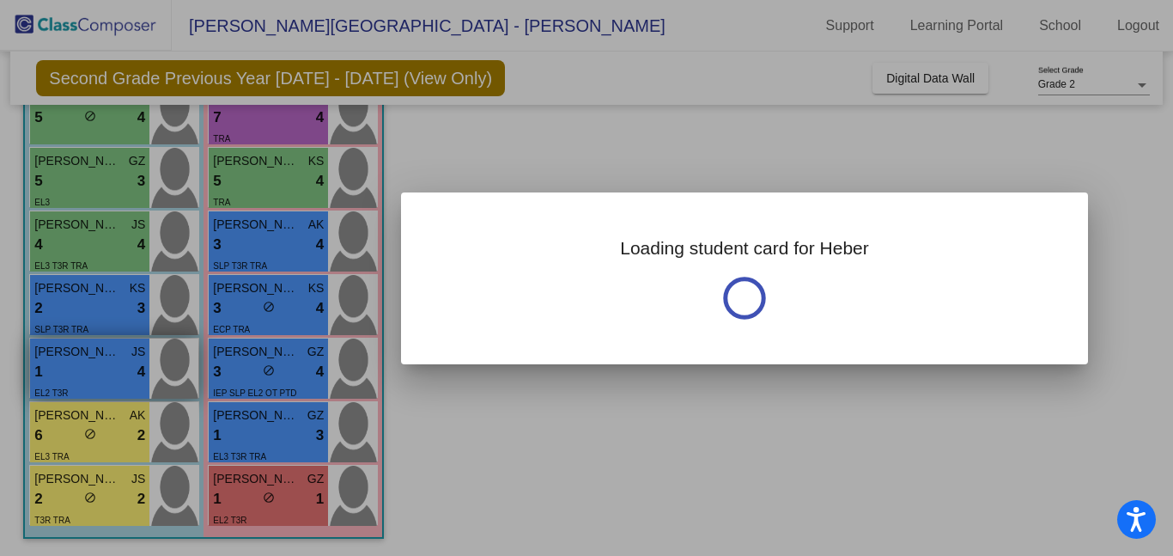
click at [68, 363] on div at bounding box center [586, 278] width 1173 height 556
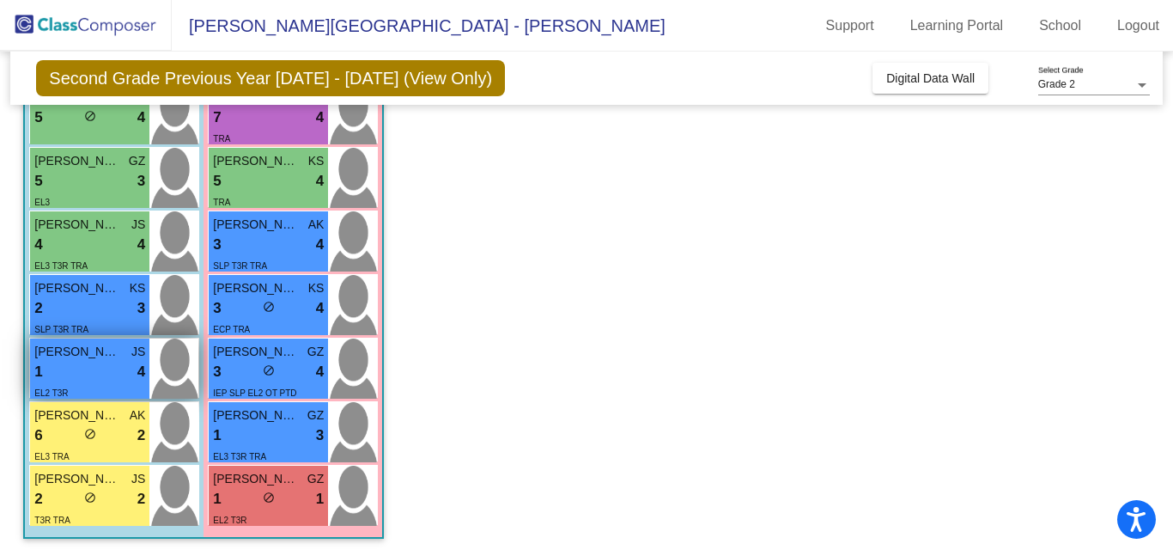
click at [83, 351] on span "[PERSON_NAME]" at bounding box center [77, 352] width 86 height 18
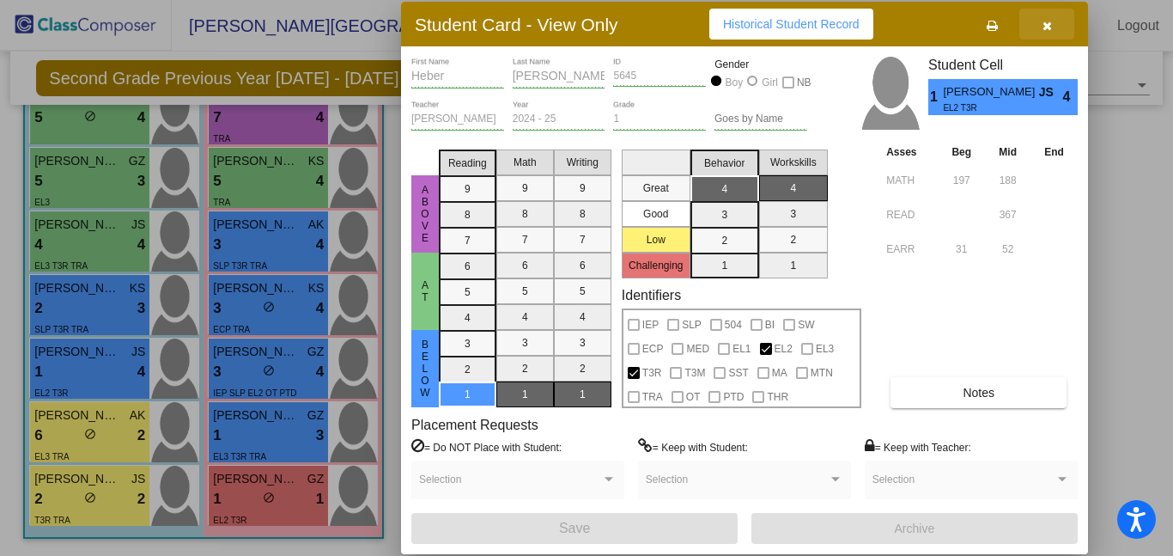
click at [1048, 31] on button "button" at bounding box center [1046, 24] width 55 height 31
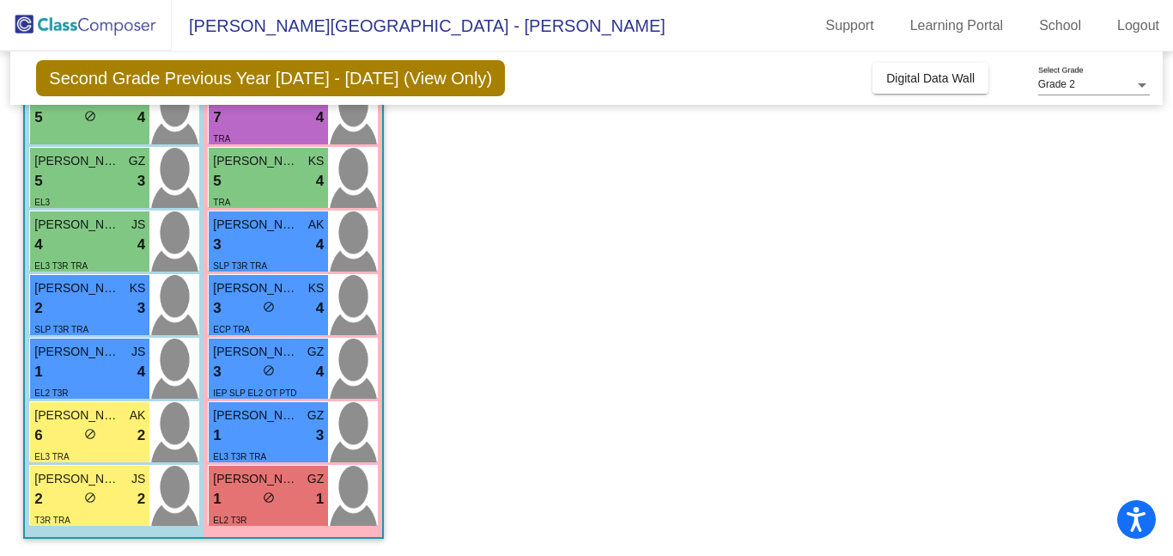
click at [473, 276] on app-classroom "Class 2 - [PERSON_NAME] picture_as_pdf [PERSON_NAME] Add Student First Name Las…" at bounding box center [586, 200] width 1126 height 711
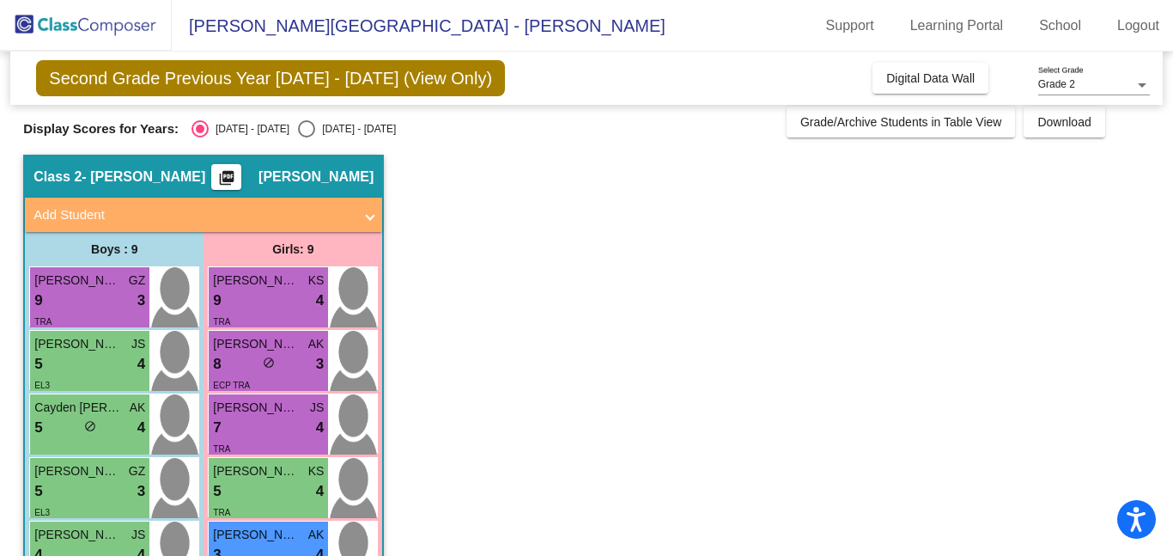
scroll to position [0, 0]
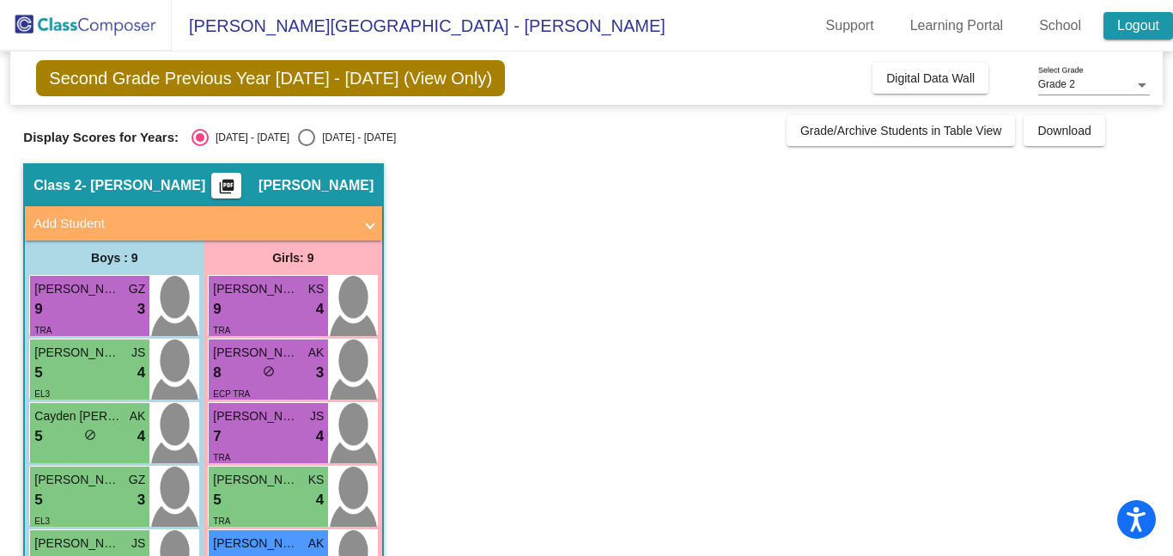
click at [1133, 18] on link "Logout" at bounding box center [1138, 25] width 70 height 27
